Goal: Task Accomplishment & Management: Use online tool/utility

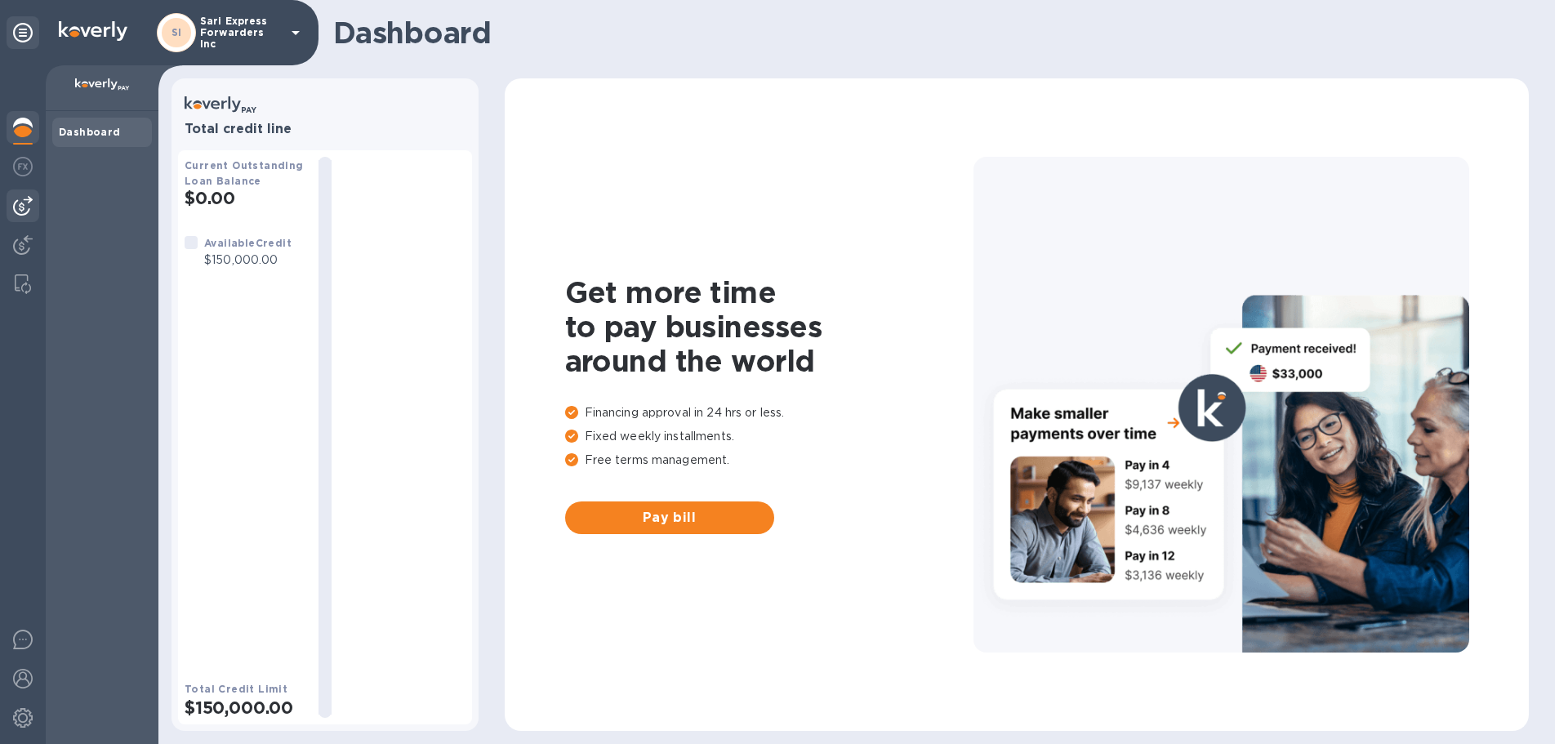
click at [16, 218] on div at bounding box center [23, 206] width 33 height 33
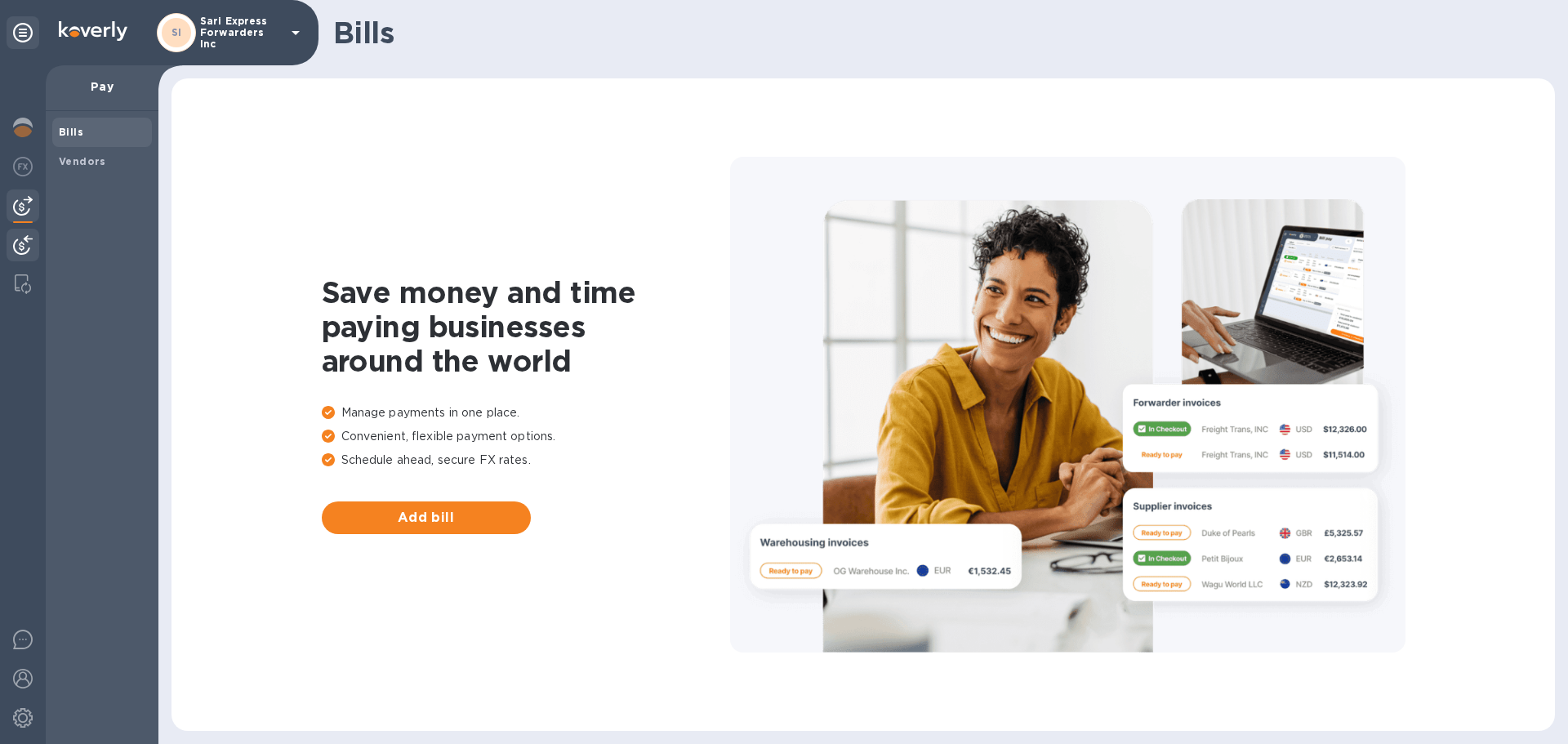
click at [17, 232] on div at bounding box center [23, 247] width 33 height 36
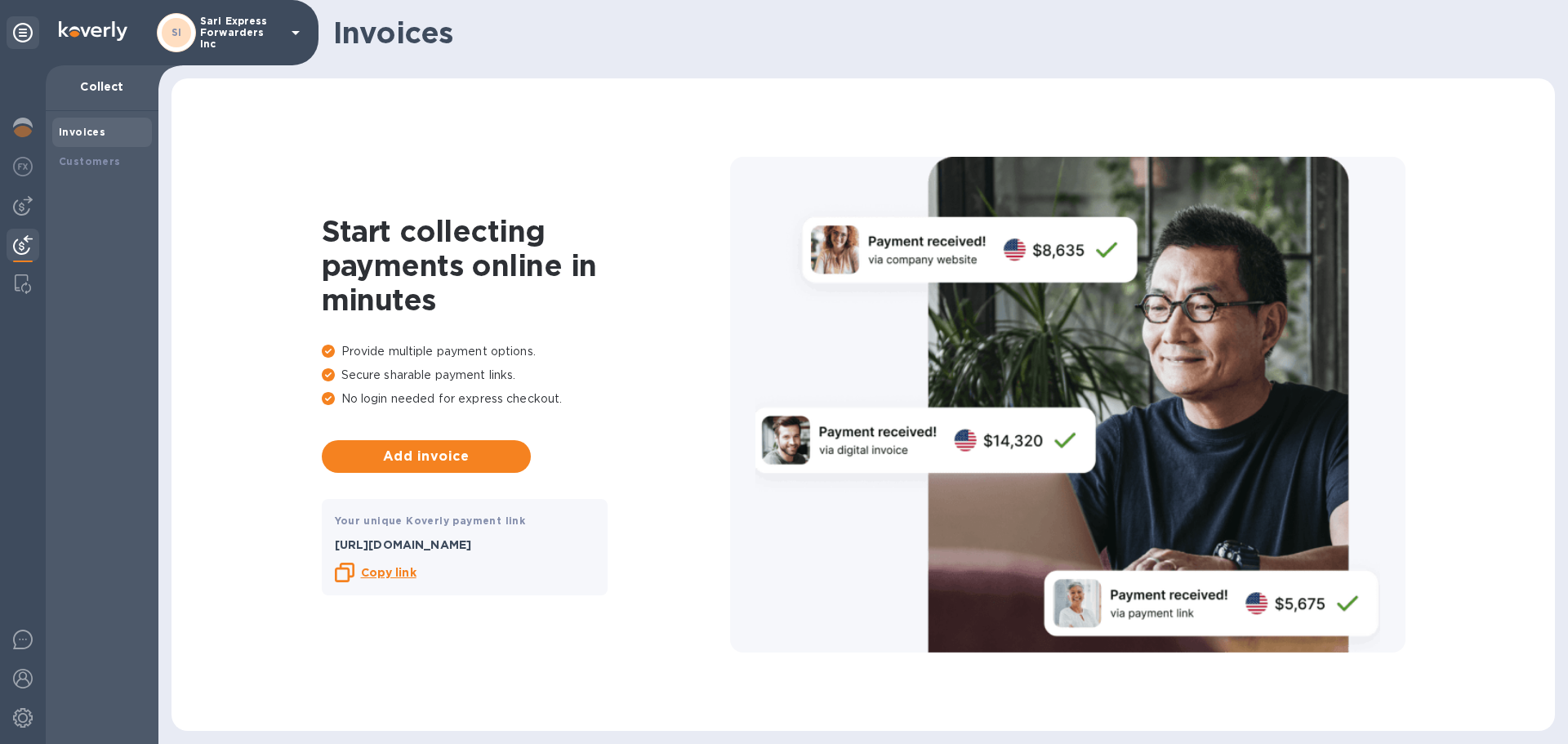
click at [378, 575] on b "Copy link" at bounding box center [388, 573] width 55 height 13
click at [46, 128] on div "Invoices Customers" at bounding box center [102, 428] width 113 height 633
click at [21, 128] on img at bounding box center [23, 127] width 20 height 20
